Goal: Task Accomplishment & Management: Use online tool/utility

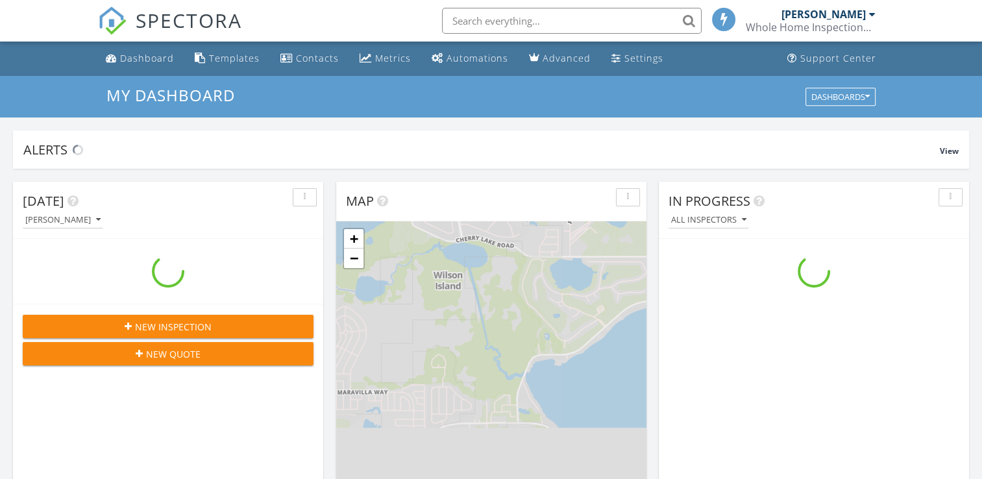
scroll to position [1201, 1002]
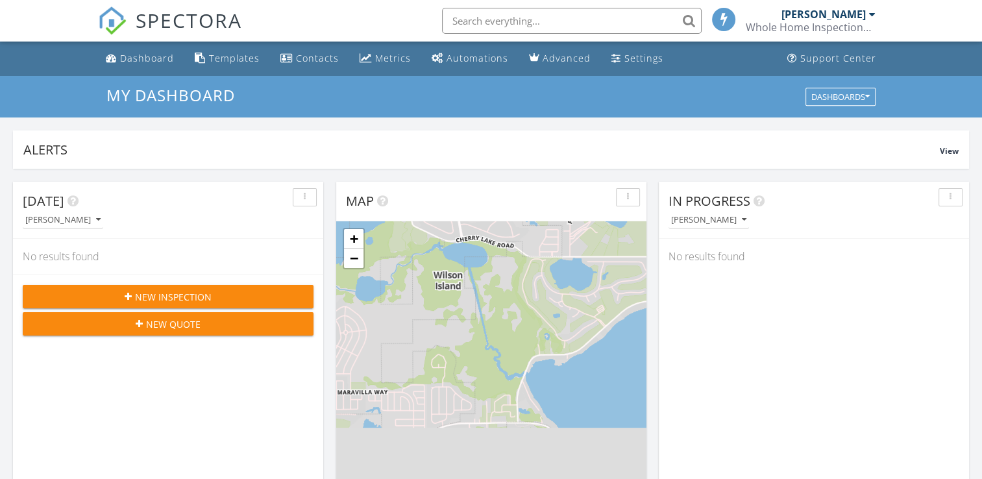
click at [515, 20] on input "text" at bounding box center [572, 21] width 260 height 26
click at [363, 145] on div "Alerts" at bounding box center [481, 150] width 916 height 18
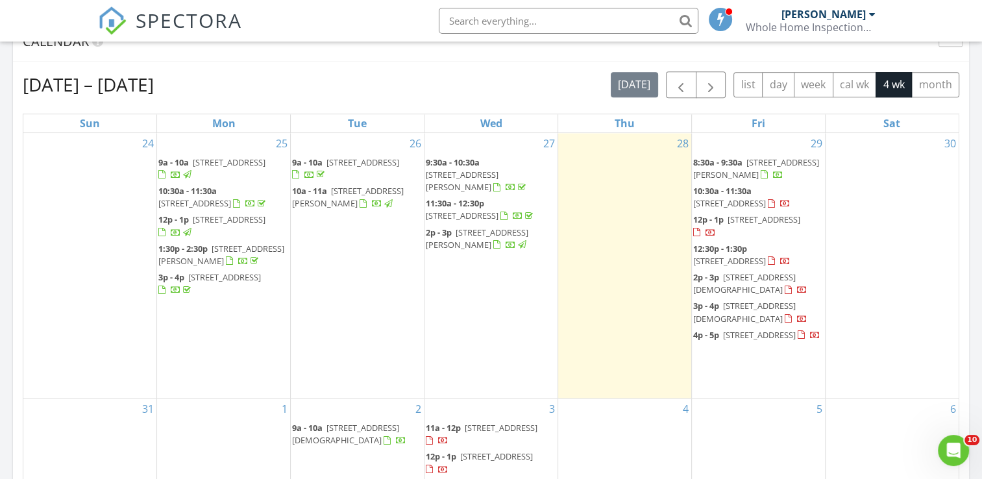
scroll to position [779, 0]
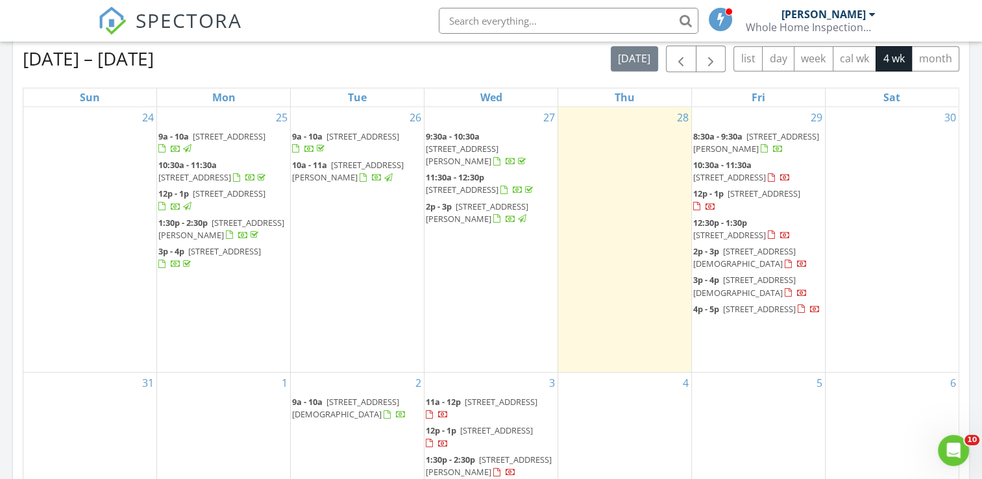
click at [752, 199] on span "1056 Royal Oaks Dr, Apopka 32703" at bounding box center [763, 194] width 73 height 12
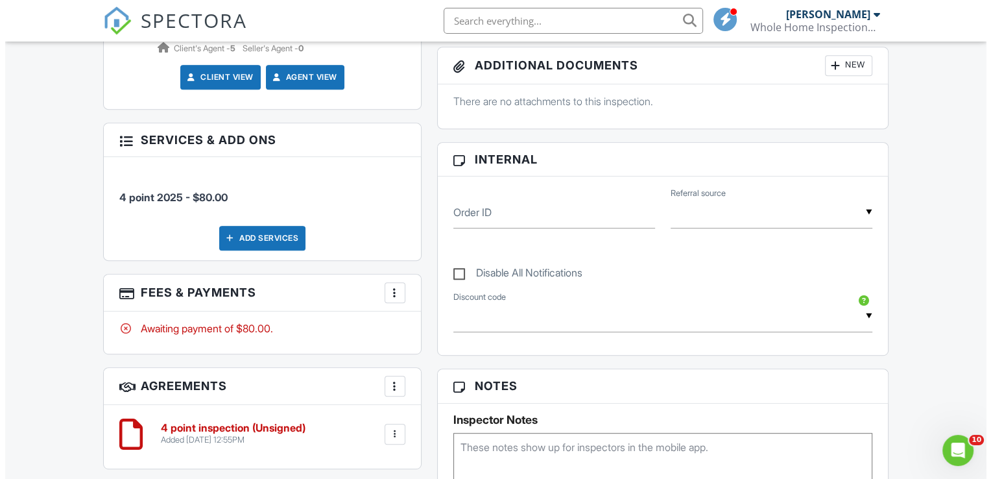
scroll to position [571, 0]
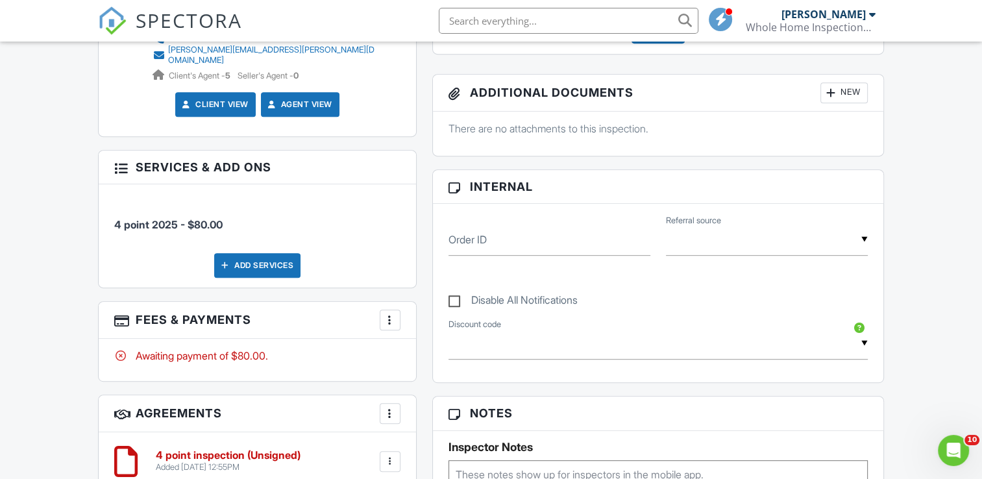
click at [252, 255] on div "Add Services" at bounding box center [257, 265] width 86 height 25
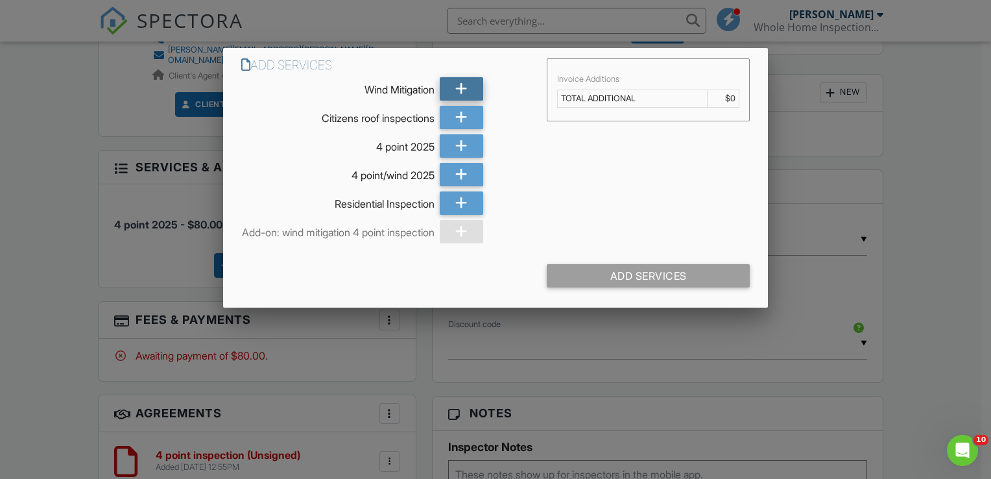
click at [454, 89] on div at bounding box center [461, 88] width 43 height 23
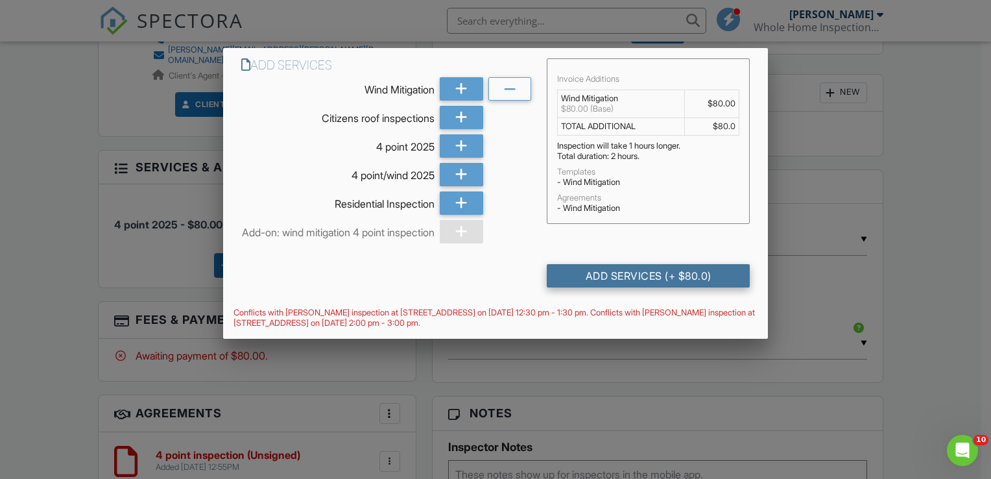
click at [640, 280] on div "Add Services (+ $80.0)" at bounding box center [648, 275] width 203 height 23
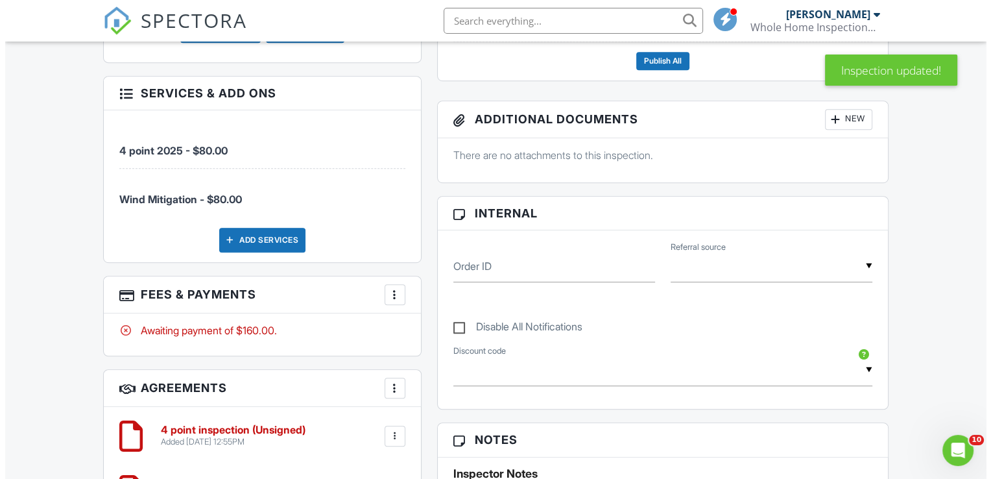
scroll to position [805, 0]
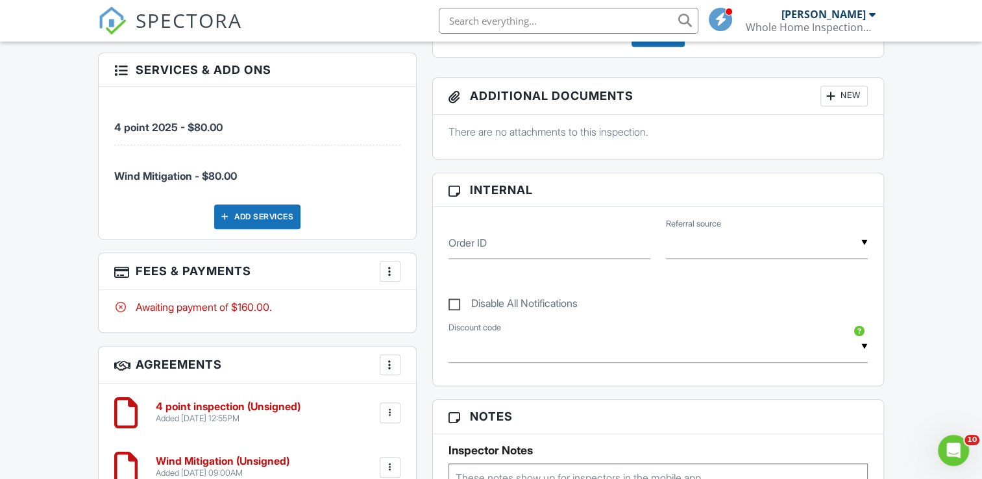
click at [389, 265] on div at bounding box center [389, 271] width 13 height 13
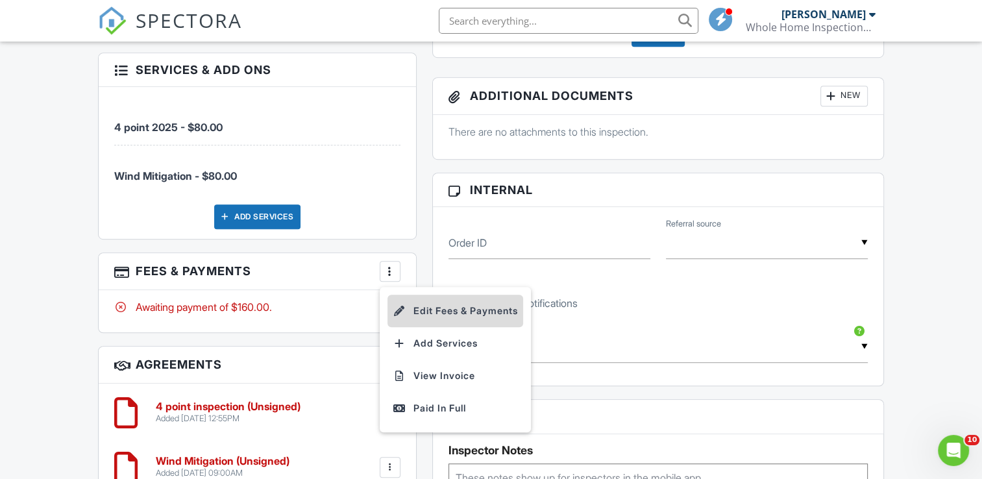
click at [428, 302] on li "Edit Fees & Payments" at bounding box center [455, 311] width 136 height 32
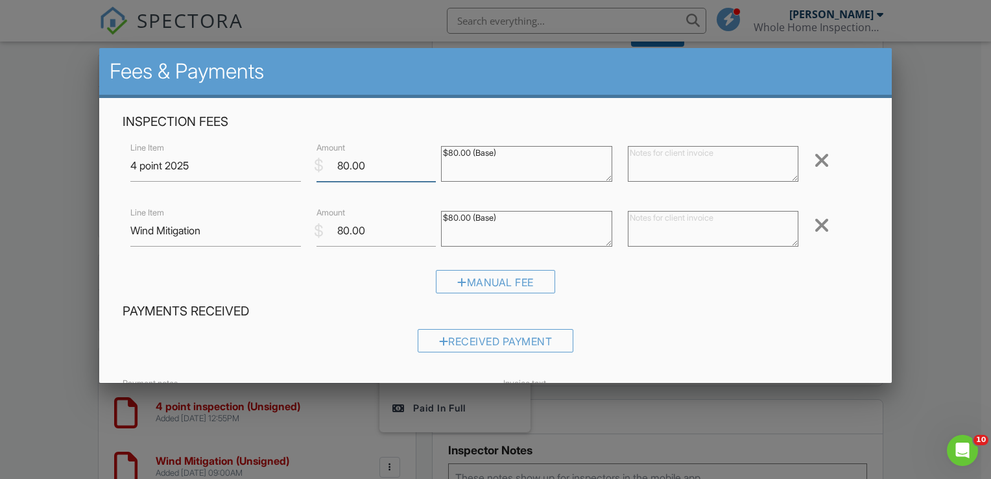
click at [342, 167] on input "80.00" at bounding box center [376, 166] width 119 height 32
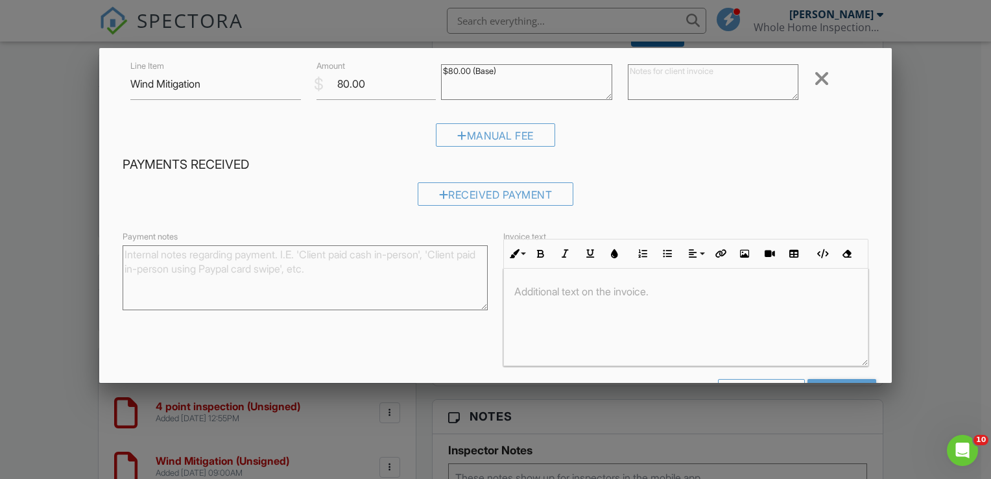
scroll to position [191, 0]
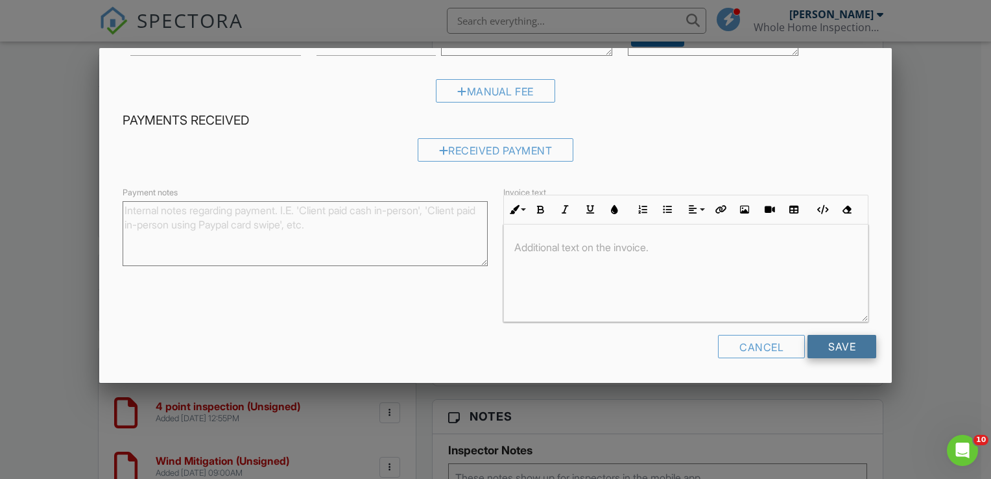
type input "40.00"
click at [833, 345] on input "Save" at bounding box center [842, 346] width 69 height 23
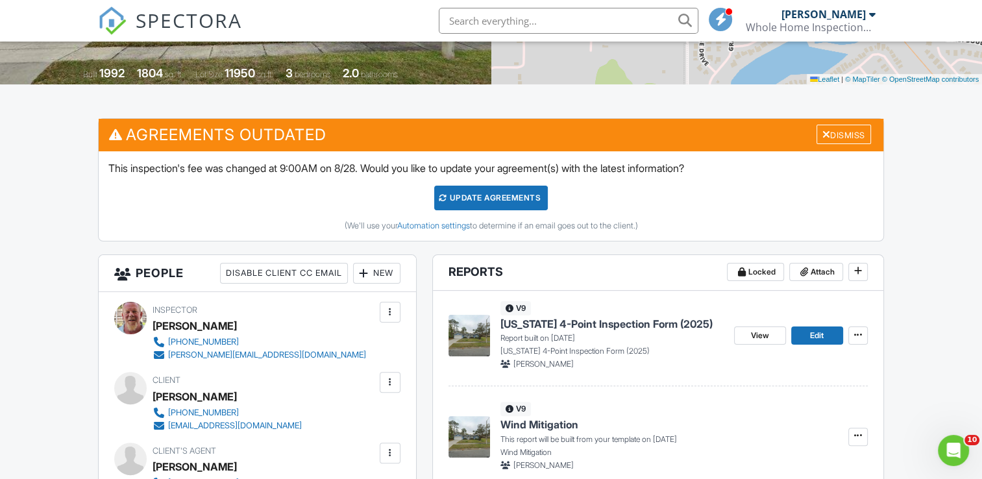
scroll to position [260, 0]
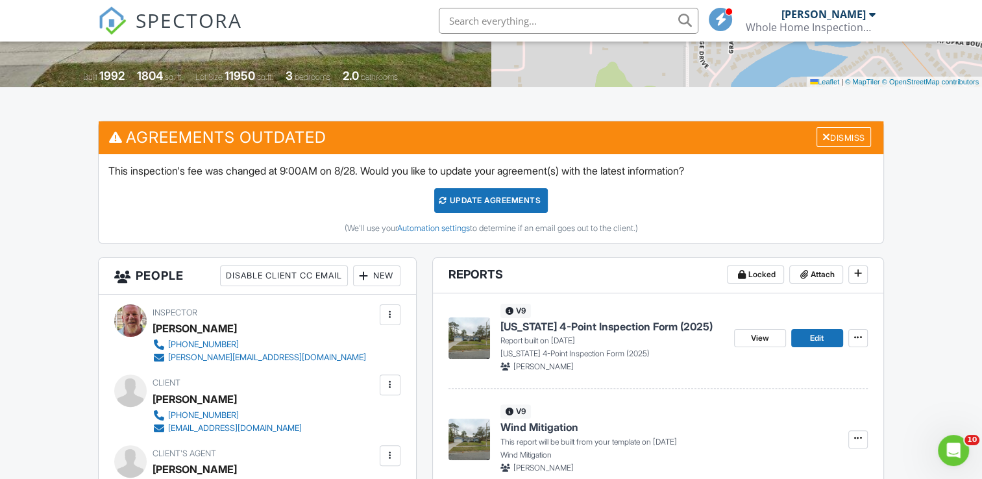
click at [480, 197] on div "Update Agreements" at bounding box center [491, 200] width 114 height 25
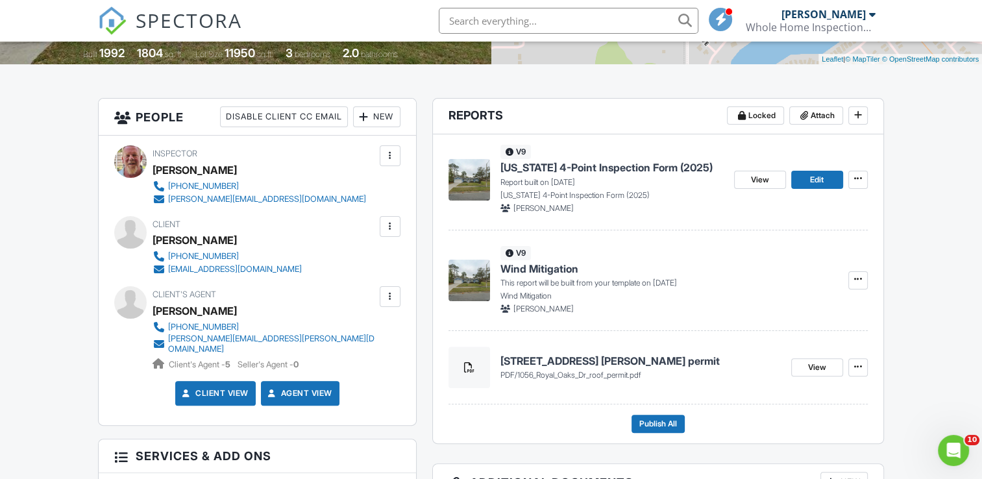
scroll to position [285, 0]
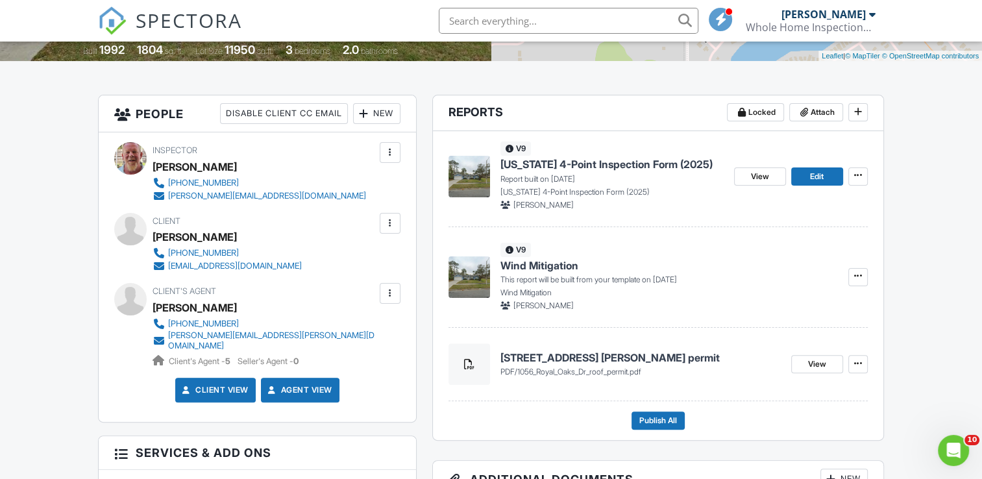
click at [467, 369] on icon at bounding box center [469, 364] width 10 height 16
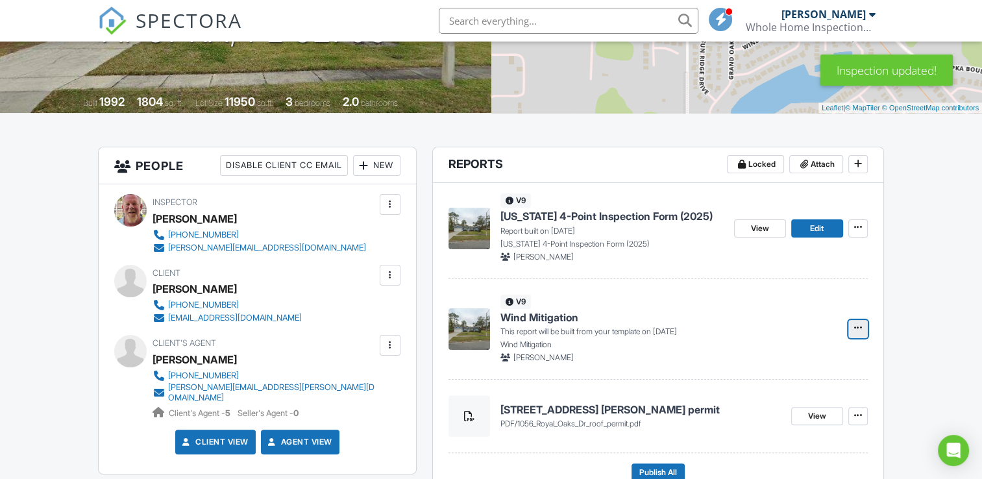
click at [853, 328] on span at bounding box center [857, 327] width 13 height 13
click at [773, 361] on input "Build Now" at bounding box center [793, 363] width 132 height 29
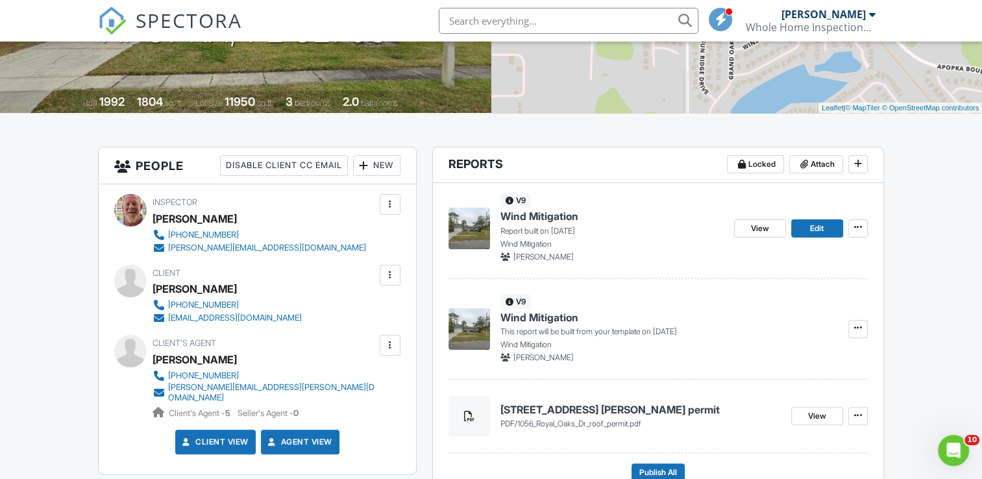
click at [550, 315] on span "Wind Mitigation" at bounding box center [539, 317] width 78 height 14
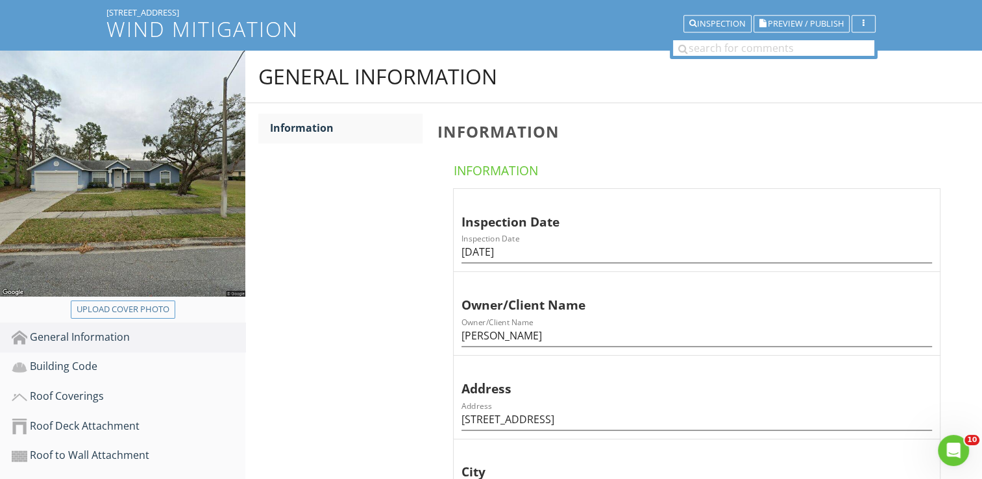
scroll to position [104, 0]
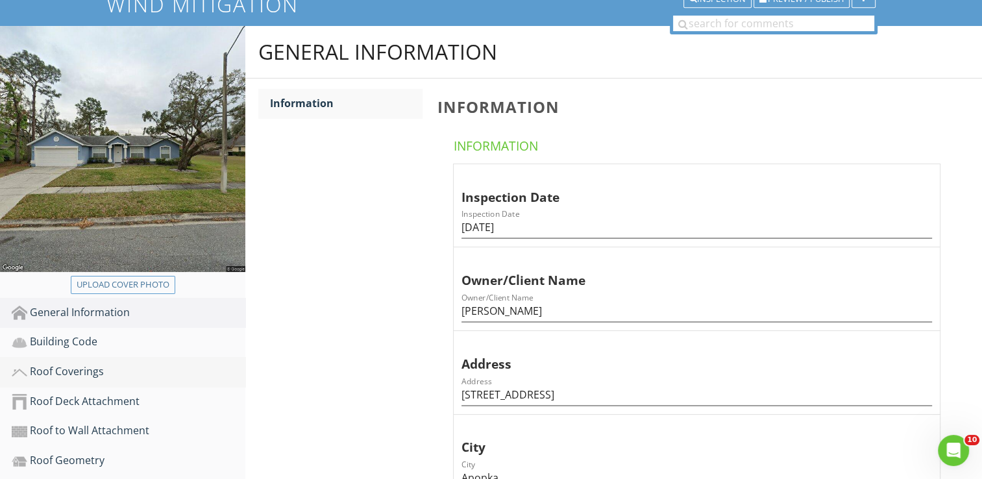
click at [65, 375] on div "Roof Coverings" at bounding box center [129, 371] width 234 height 17
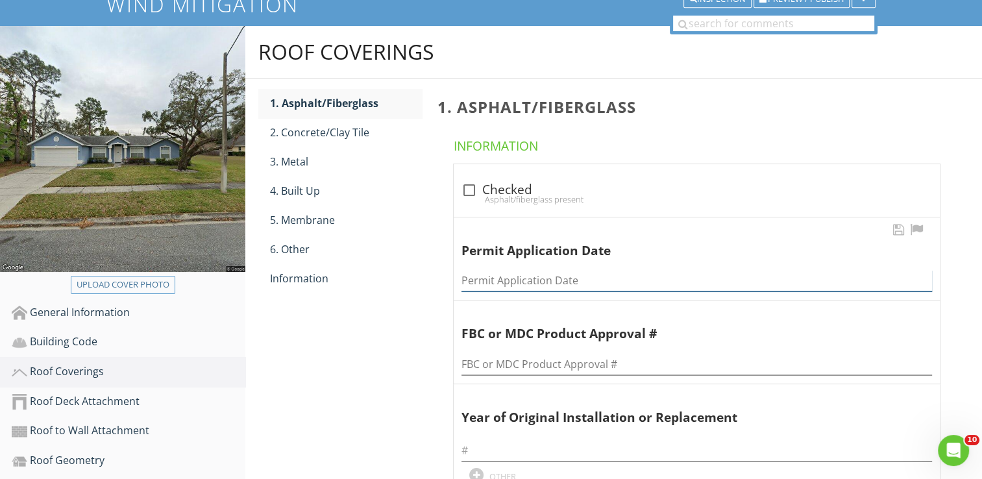
click at [535, 285] on input "Permit Application Date" at bounding box center [696, 280] width 470 height 21
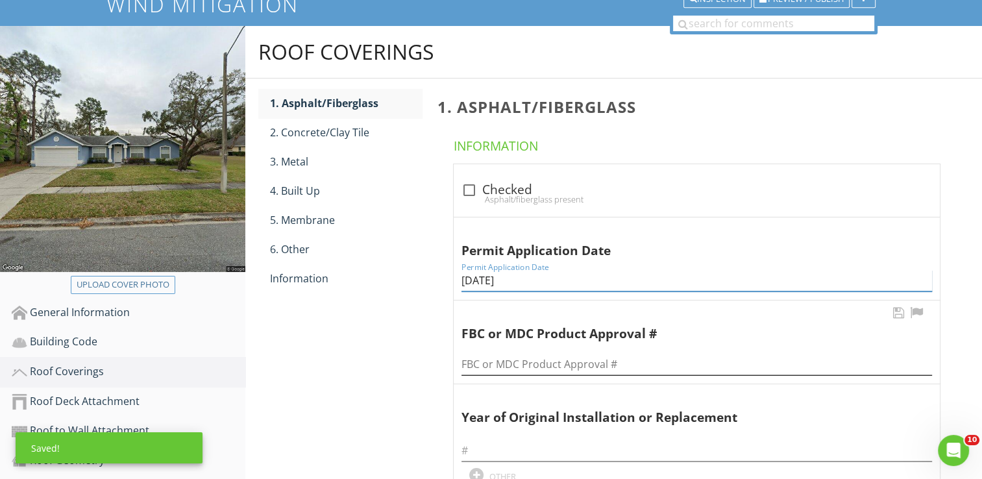
type input "[DATE]"
click at [519, 370] on input "FBC or MDC Product Approval #" at bounding box center [696, 364] width 470 height 21
type input "10124"
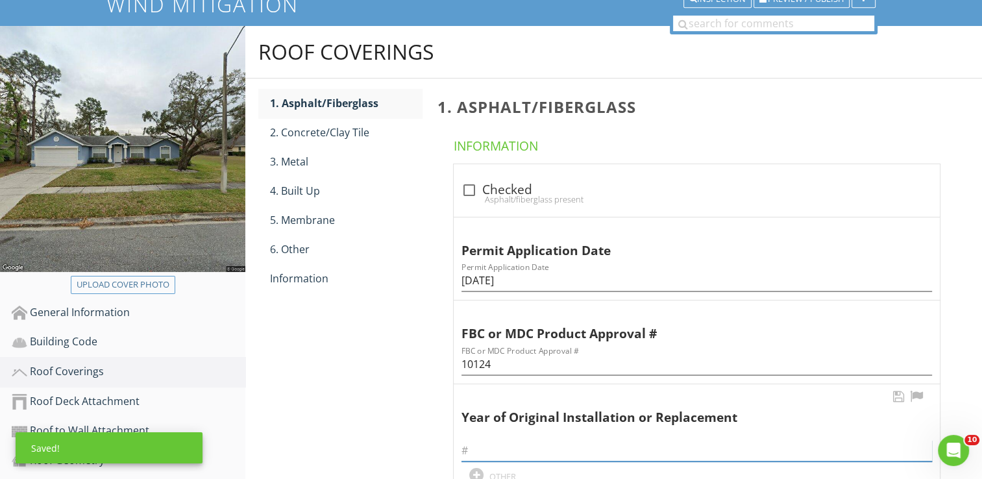
click at [508, 443] on input "text" at bounding box center [696, 450] width 470 height 21
type input "2025"
click at [384, 427] on div "Roof Coverings 1. Asphalt/Fiberglass 2. Concrete/Clay Tile 3. Metal 4. Built Up…" at bounding box center [613, 364] width 736 height 677
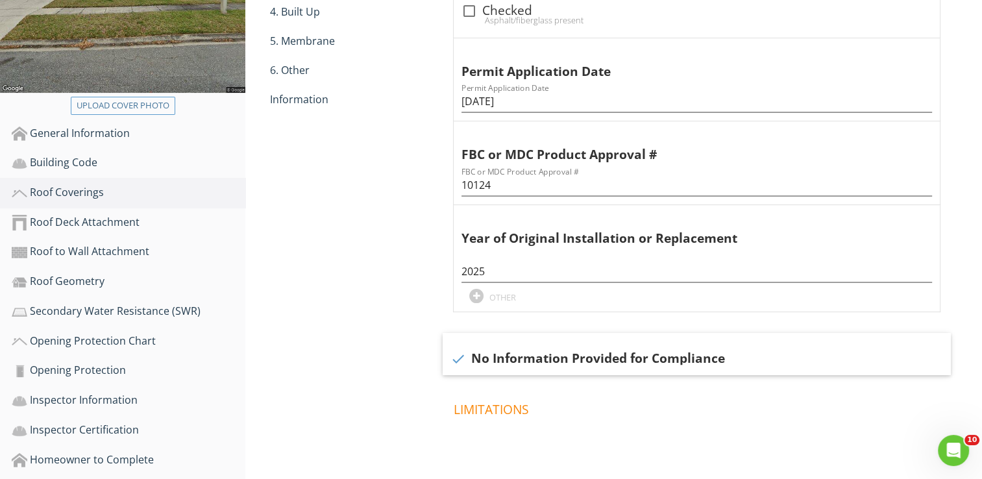
scroll to position [285, 0]
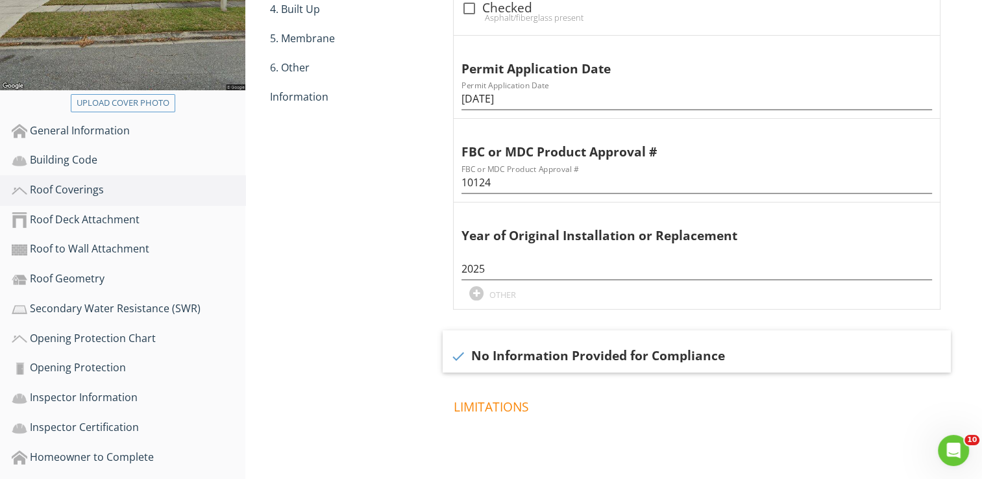
scroll to position [104, 0]
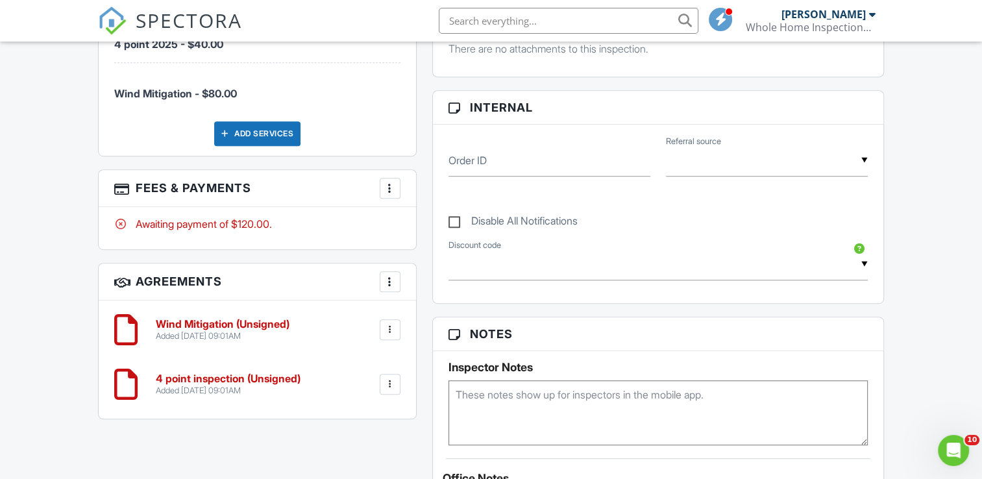
scroll to position [753, 0]
